Goal: Information Seeking & Learning: Check status

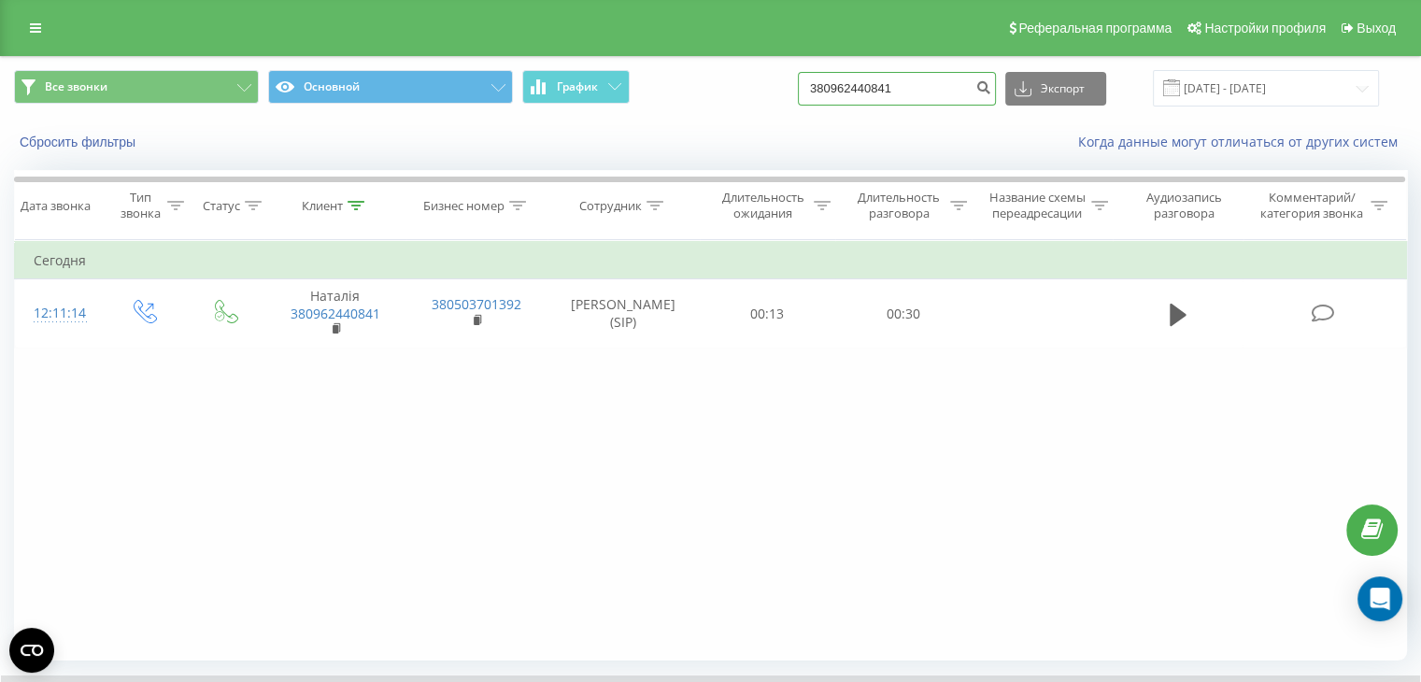
click at [918, 83] on input "380962440841" at bounding box center [897, 89] width 198 height 34
drag, startPoint x: 929, startPoint y: 83, endPoint x: 808, endPoint y: 87, distance: 120.6
click at [808, 87] on div "Все звонки Основной График 380962440841 Экспорт .csv .xls .xlsx [DATE] - [DATE]" at bounding box center [710, 88] width 1393 height 36
paste input "380974468092"
type input "380974468092"
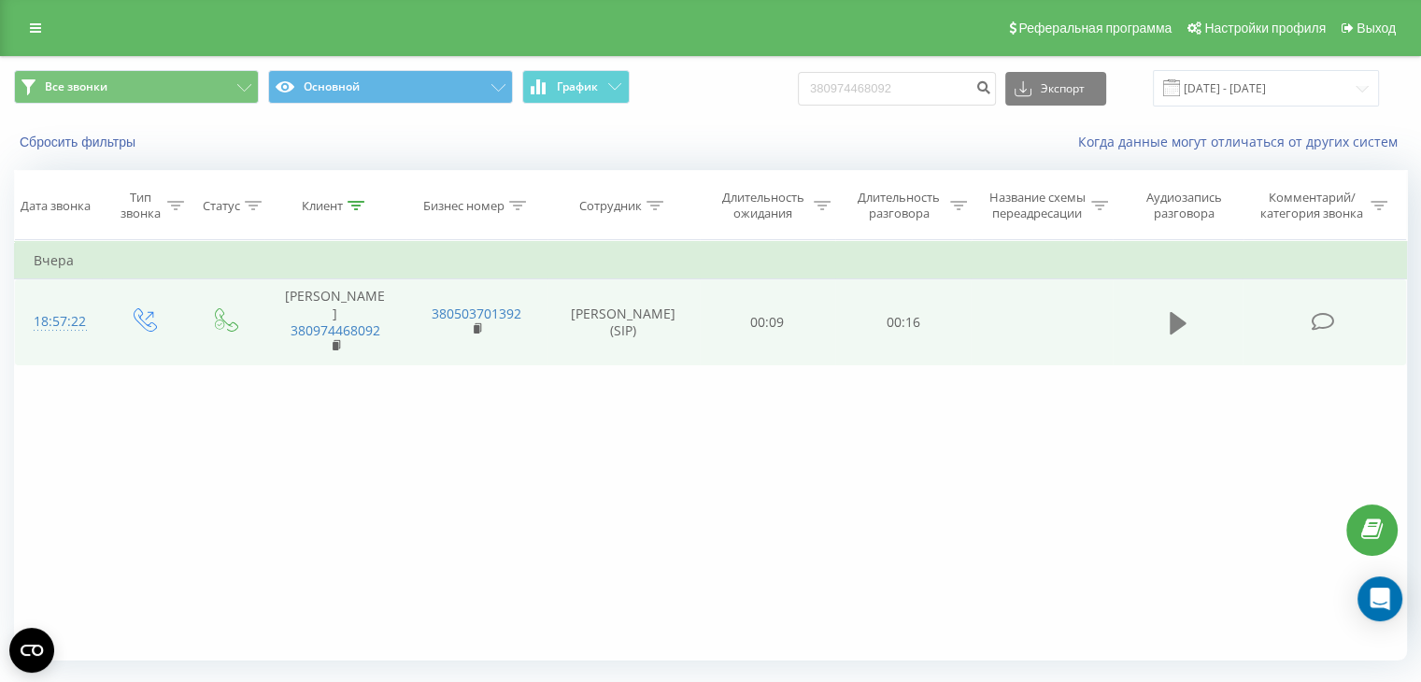
click at [1177, 317] on icon at bounding box center [1178, 323] width 17 height 22
